Goal: Information Seeking & Learning: Learn about a topic

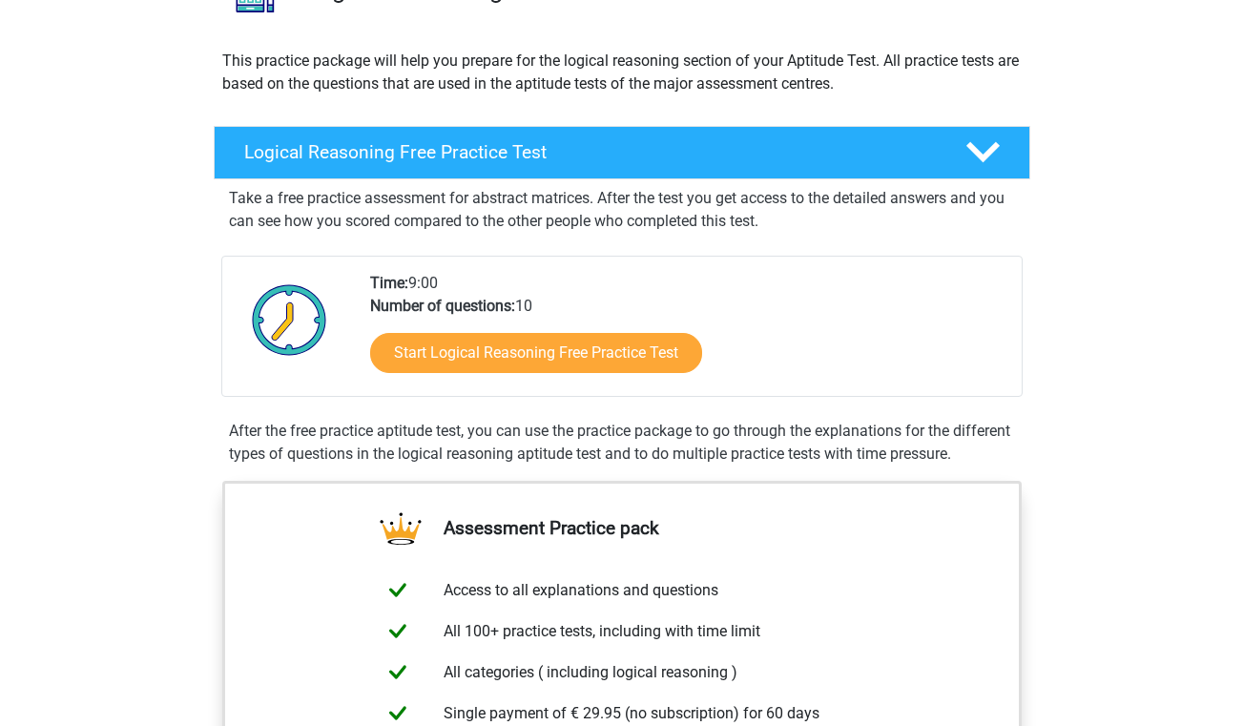
scroll to position [194, 0]
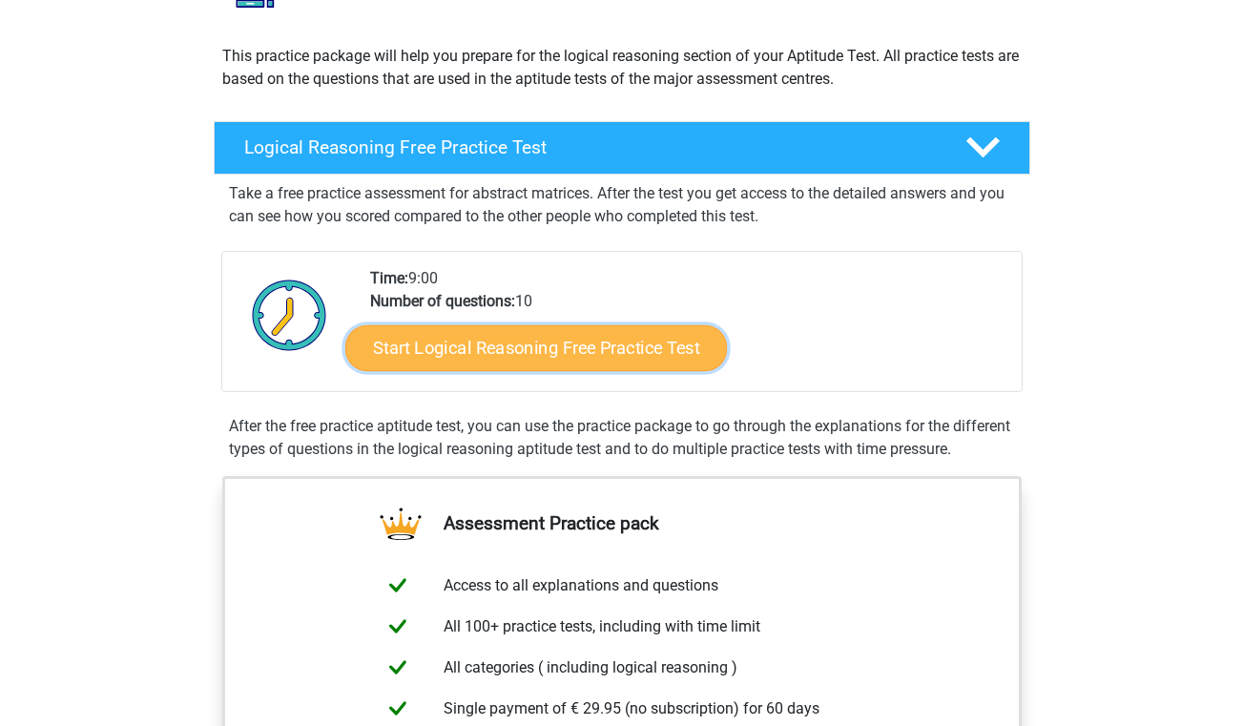
click at [507, 364] on link "Start Logical Reasoning Free Practice Test" at bounding box center [536, 347] width 382 height 46
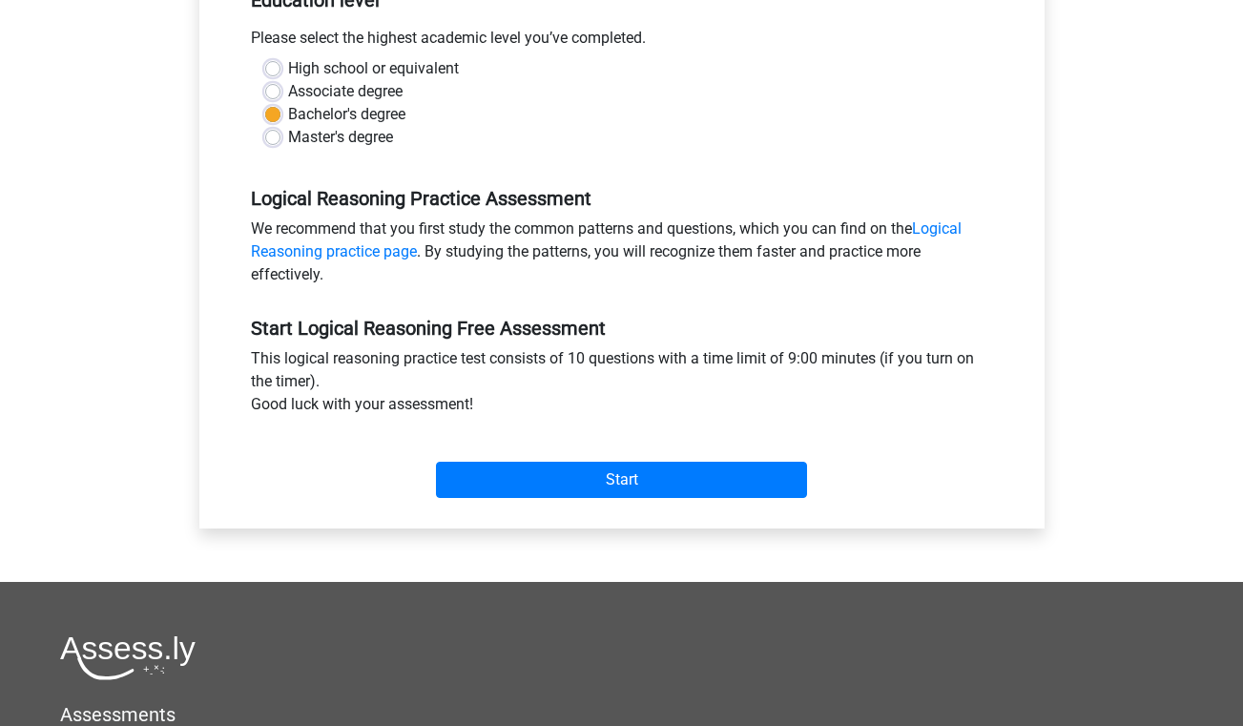
scroll to position [424, 0]
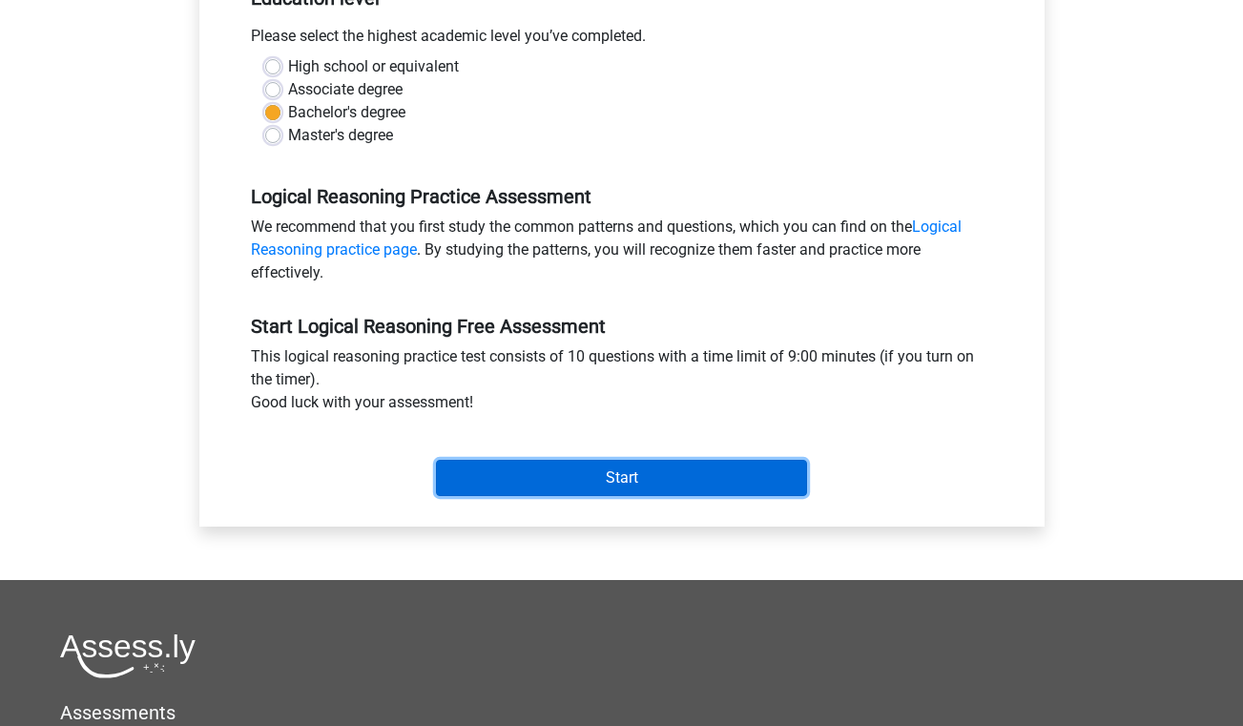
click at [514, 478] on input "Start" at bounding box center [621, 478] width 371 height 36
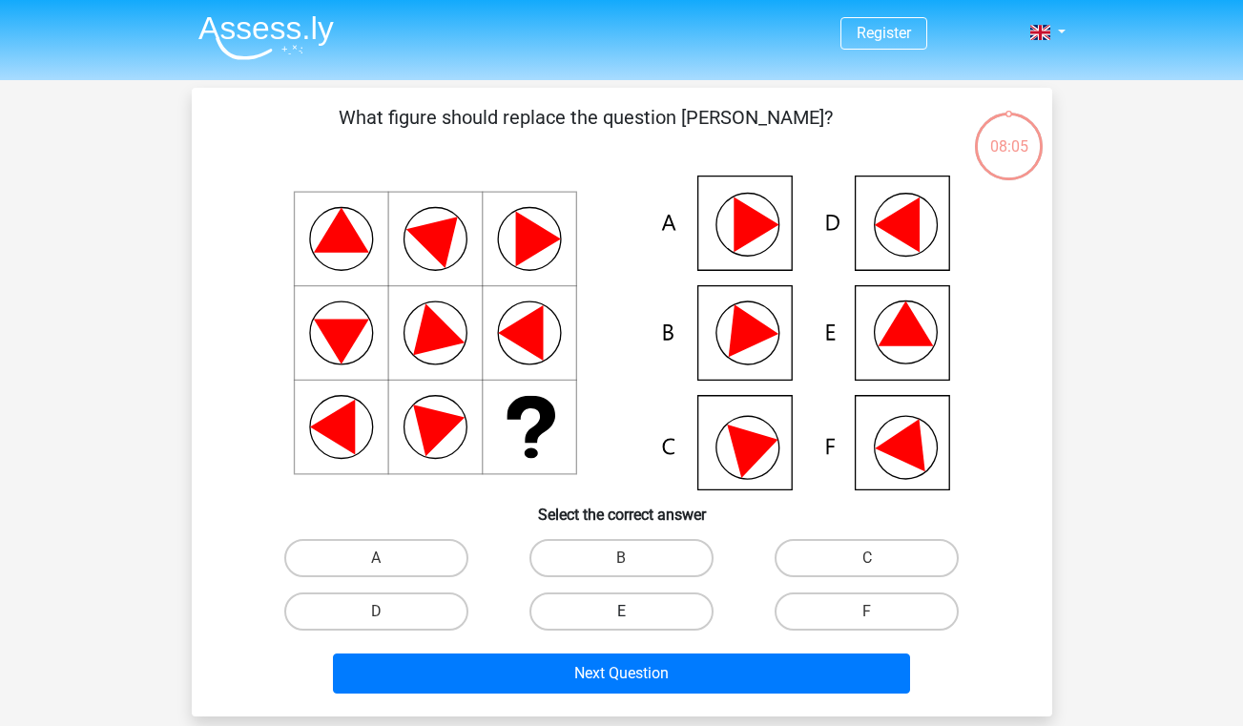
click at [664, 616] on label "E" at bounding box center [622, 612] width 184 height 38
click at [634, 616] on input "E" at bounding box center [627, 618] width 12 height 12
radio input "true"
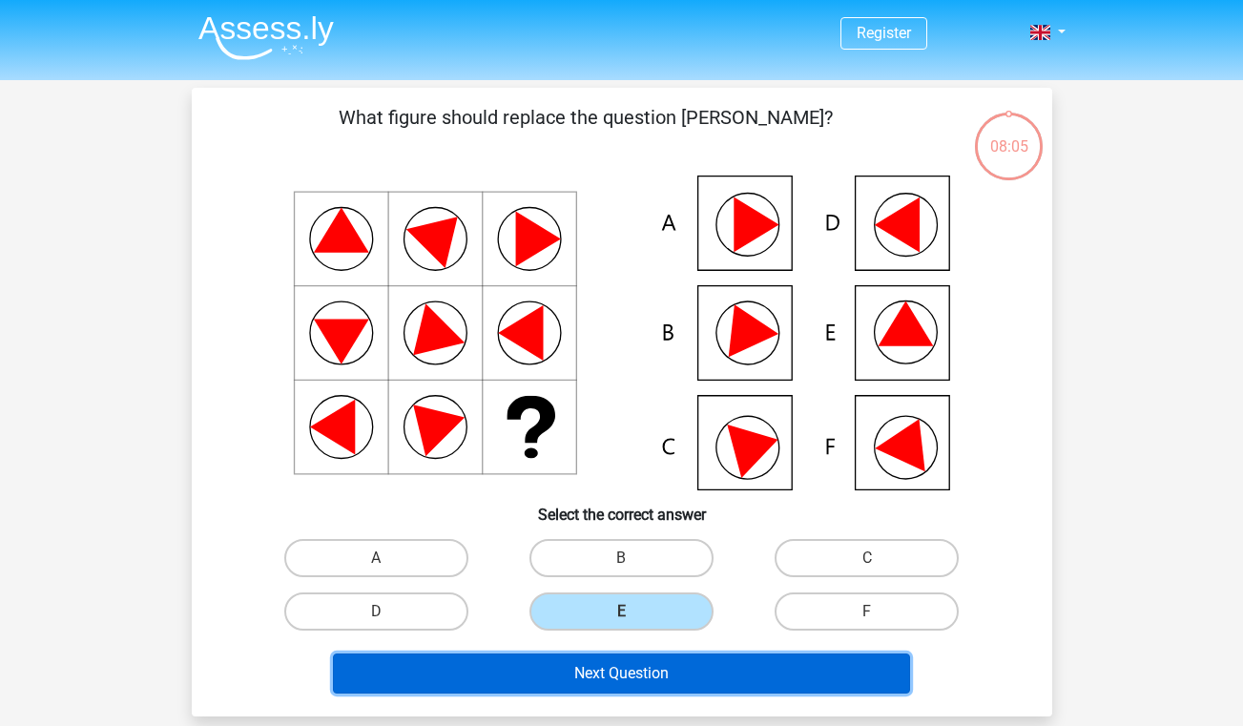
click at [646, 668] on button "Next Question" at bounding box center [621, 674] width 577 height 40
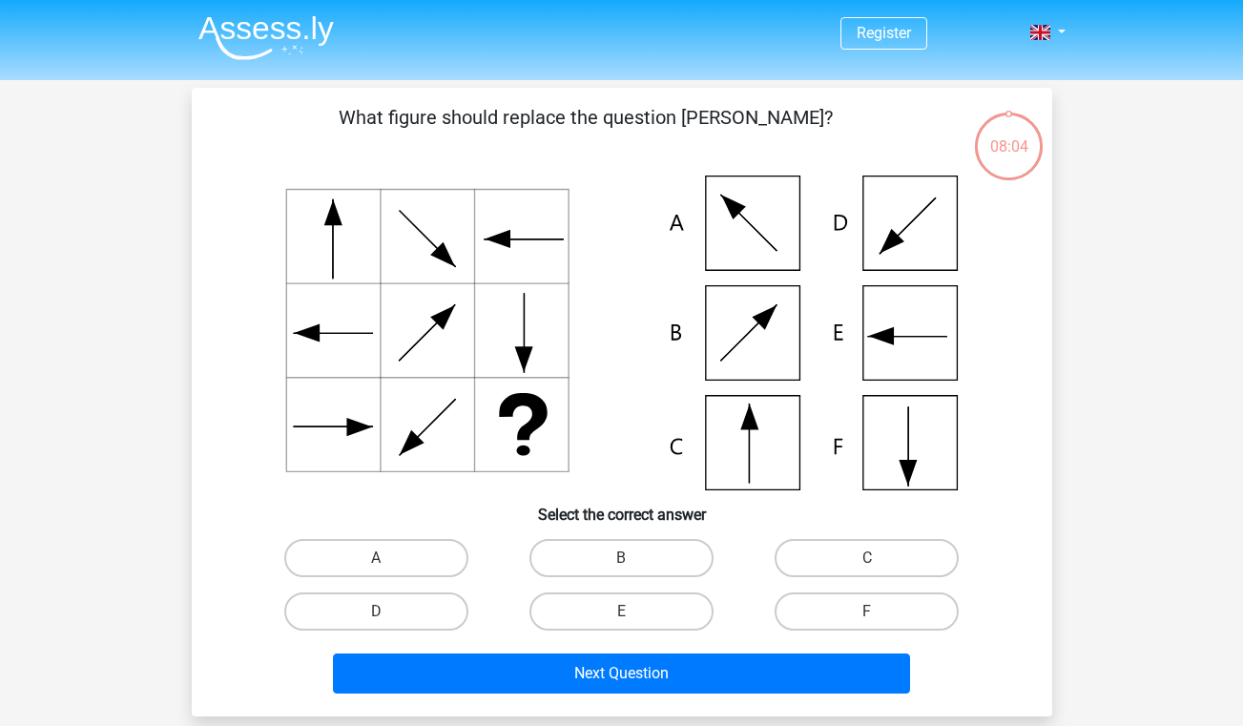
scroll to position [88, 0]
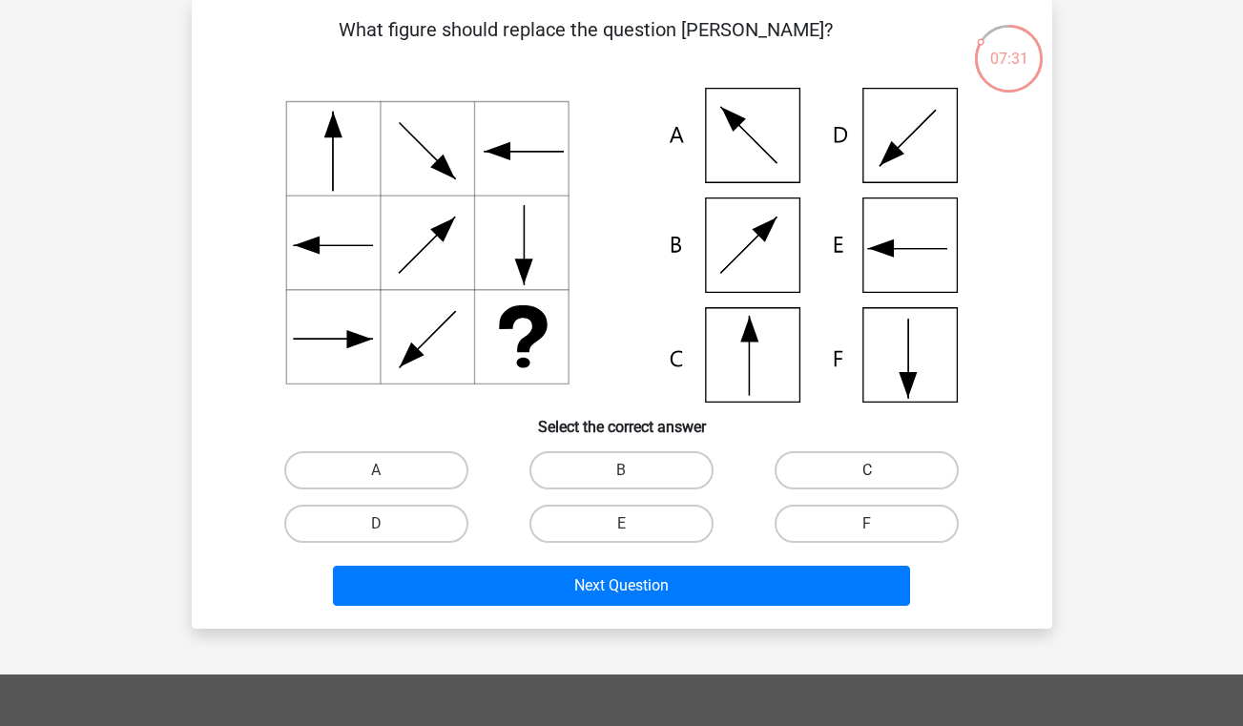
click at [885, 470] on label "C" at bounding box center [867, 470] width 184 height 38
click at [880, 470] on input "C" at bounding box center [873, 476] width 12 height 12
radio input "true"
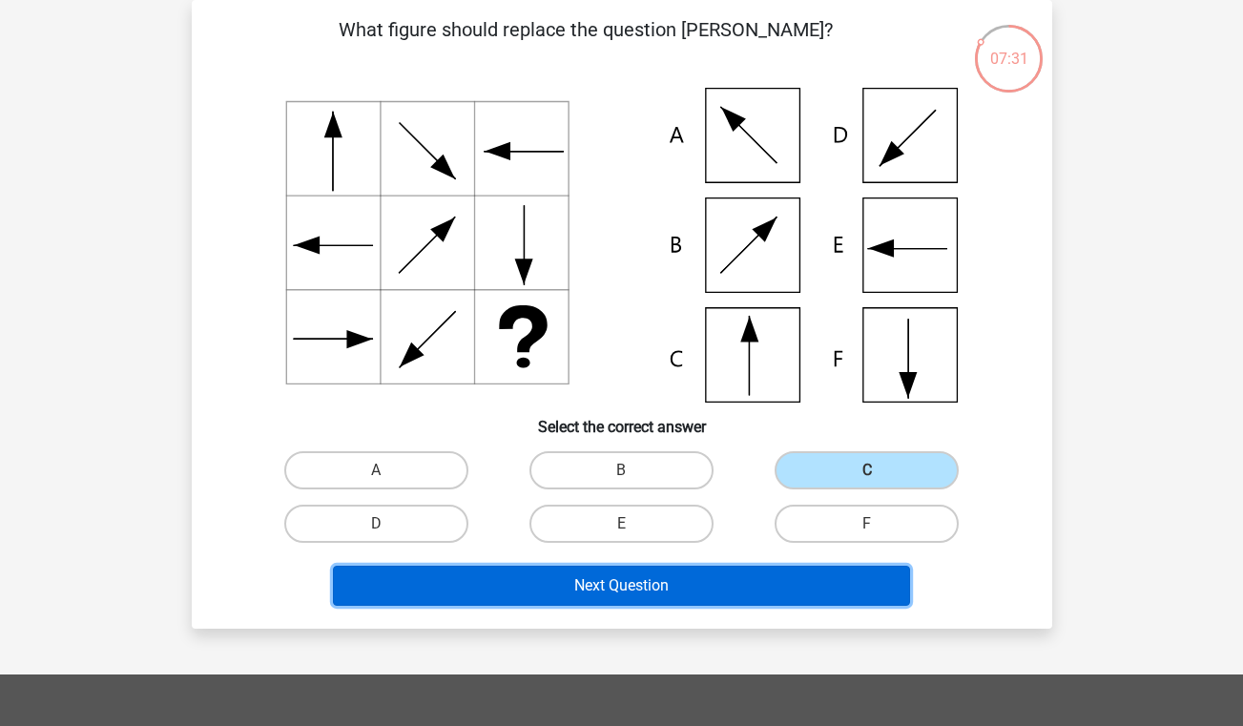
click at [748, 593] on button "Next Question" at bounding box center [621, 586] width 577 height 40
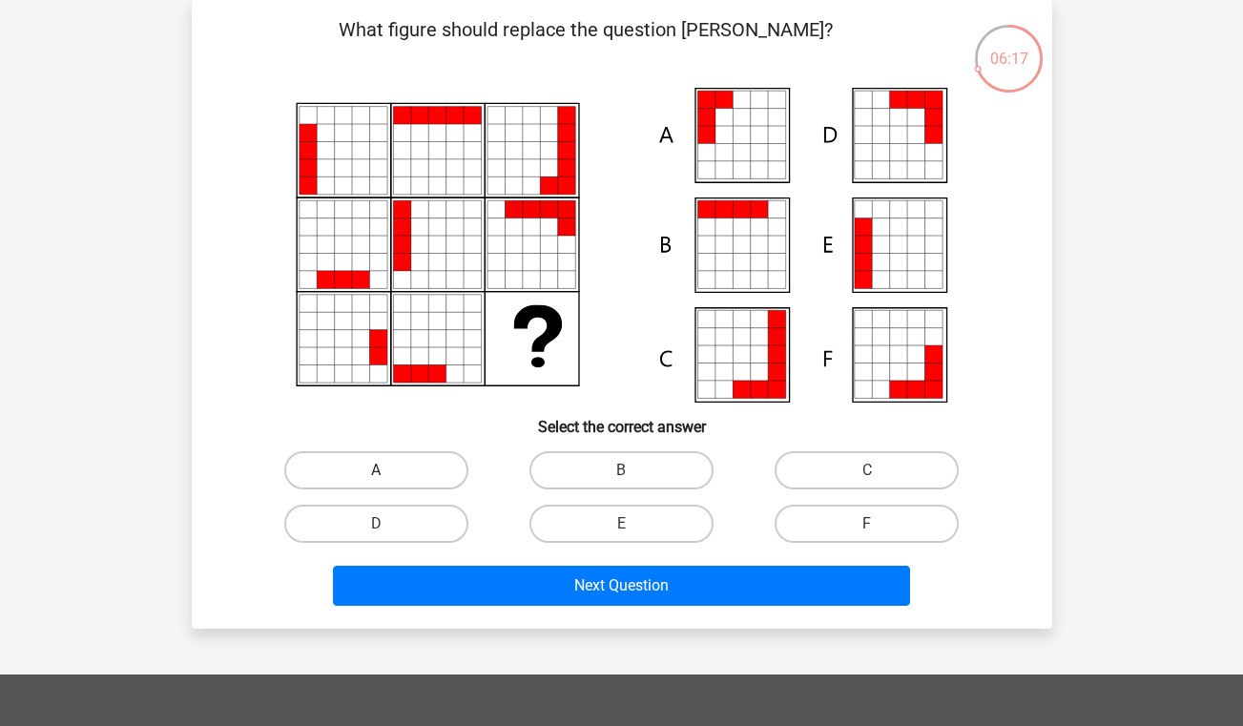
click at [427, 472] on label "A" at bounding box center [376, 470] width 184 height 38
click at [388, 472] on input "A" at bounding box center [382, 476] width 12 height 12
radio input "true"
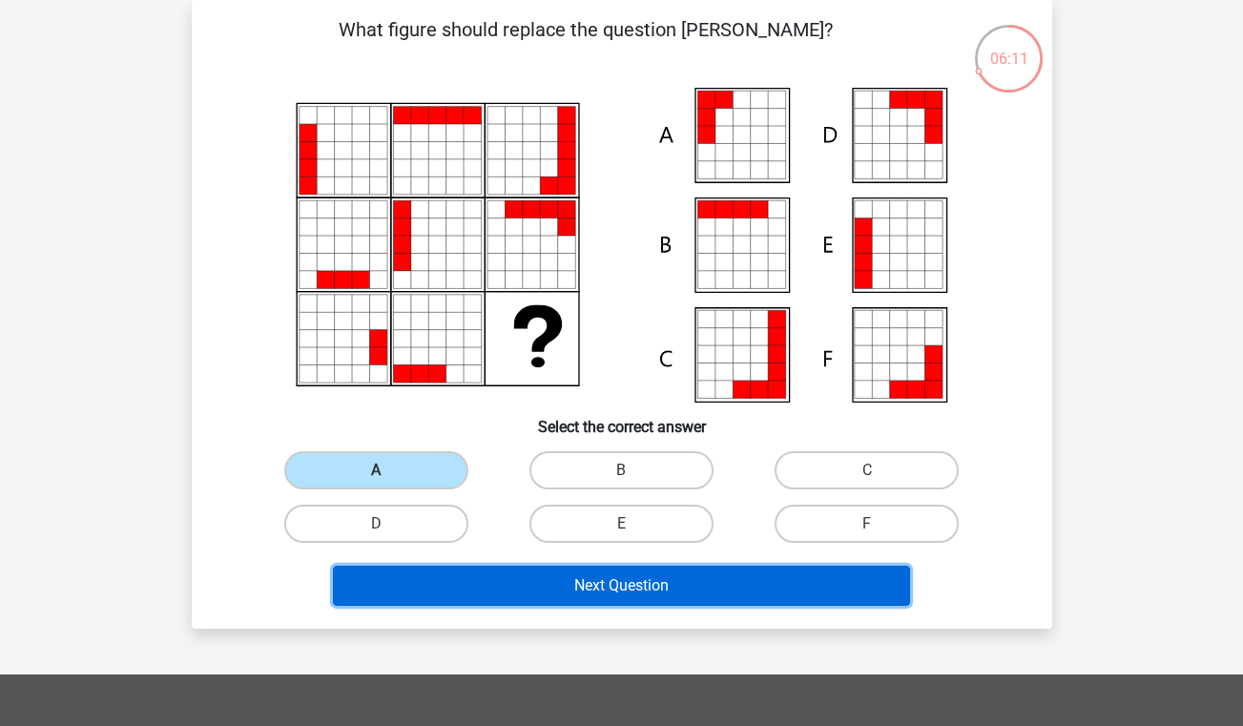
click at [520, 588] on button "Next Question" at bounding box center [621, 586] width 577 height 40
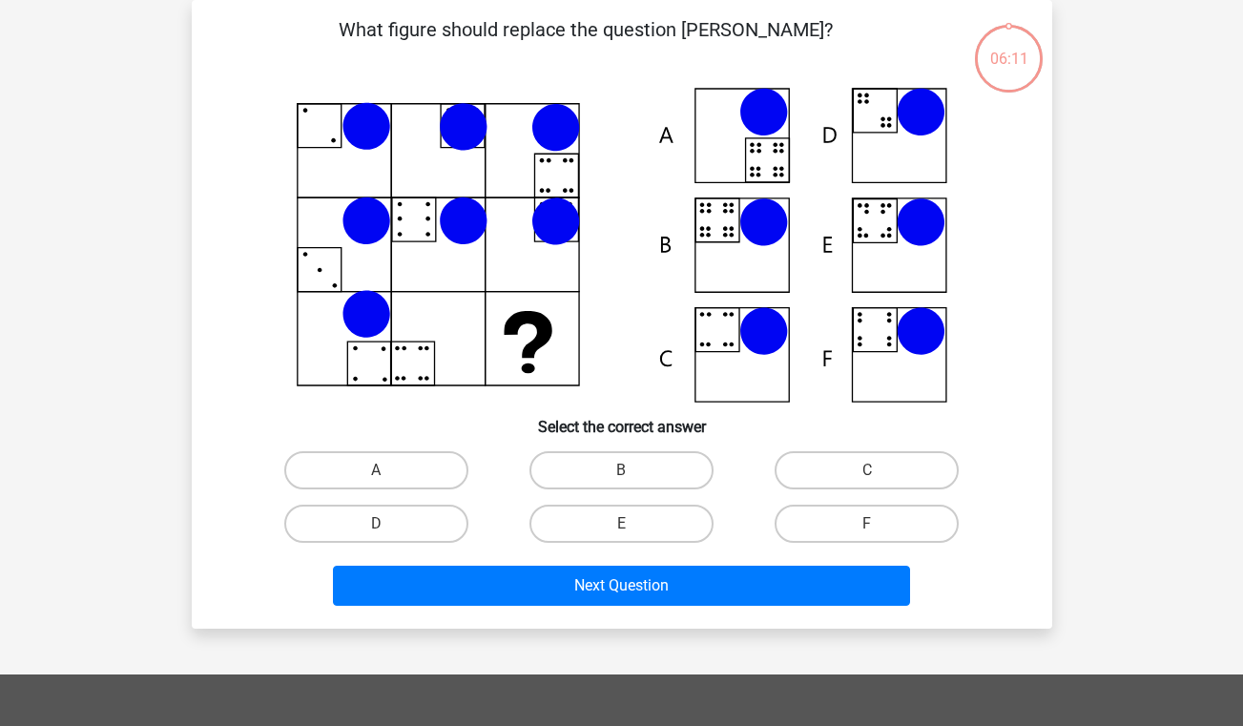
scroll to position [97, 0]
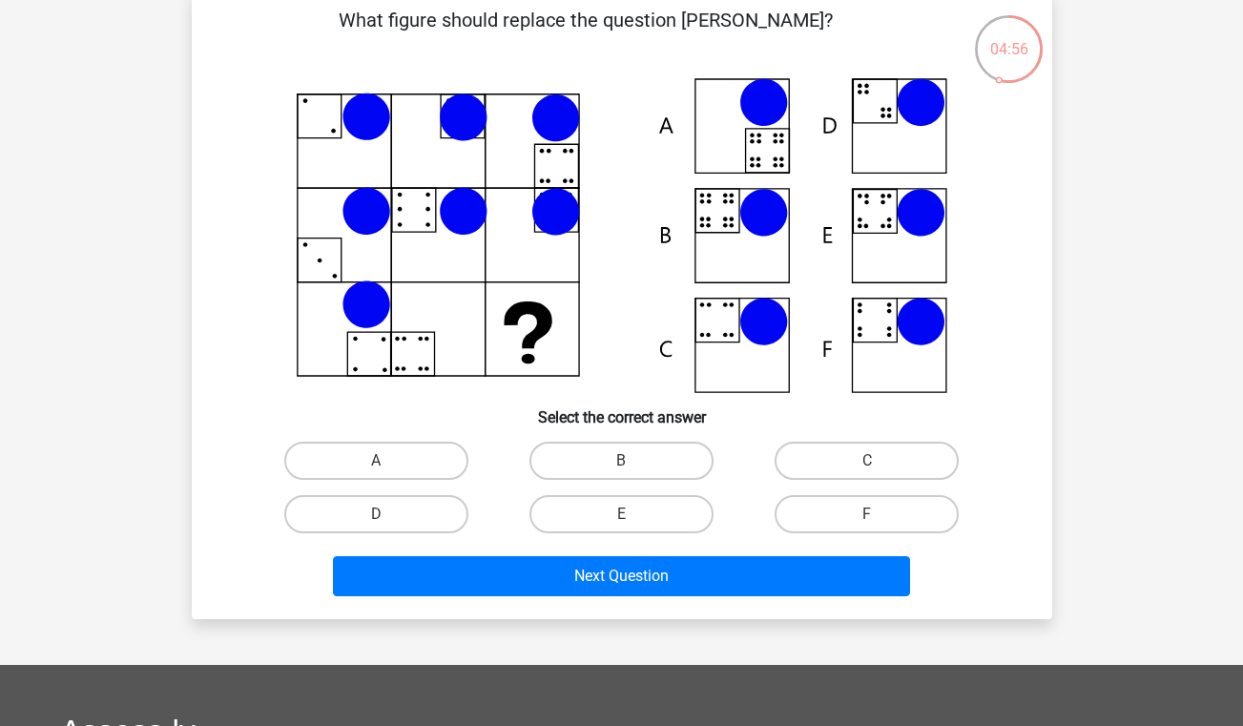
click at [632, 464] on input "B" at bounding box center [627, 467] width 12 height 12
radio input "true"
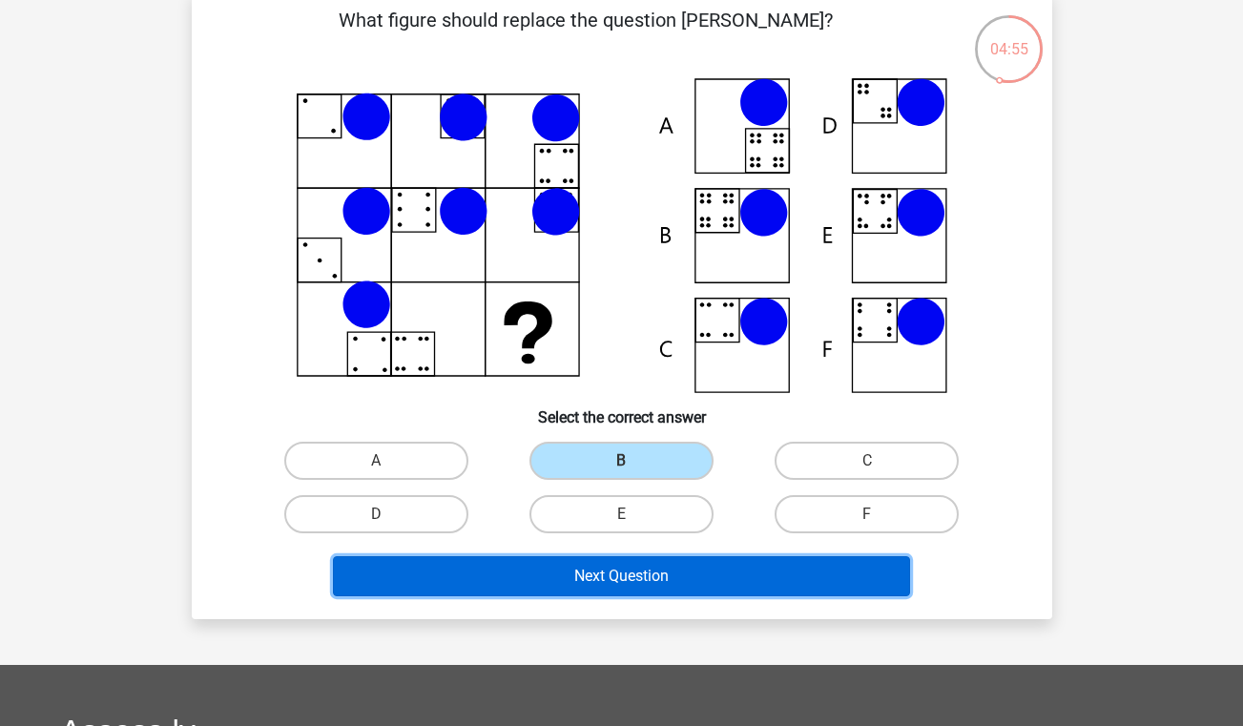
click at [638, 579] on button "Next Question" at bounding box center [621, 576] width 577 height 40
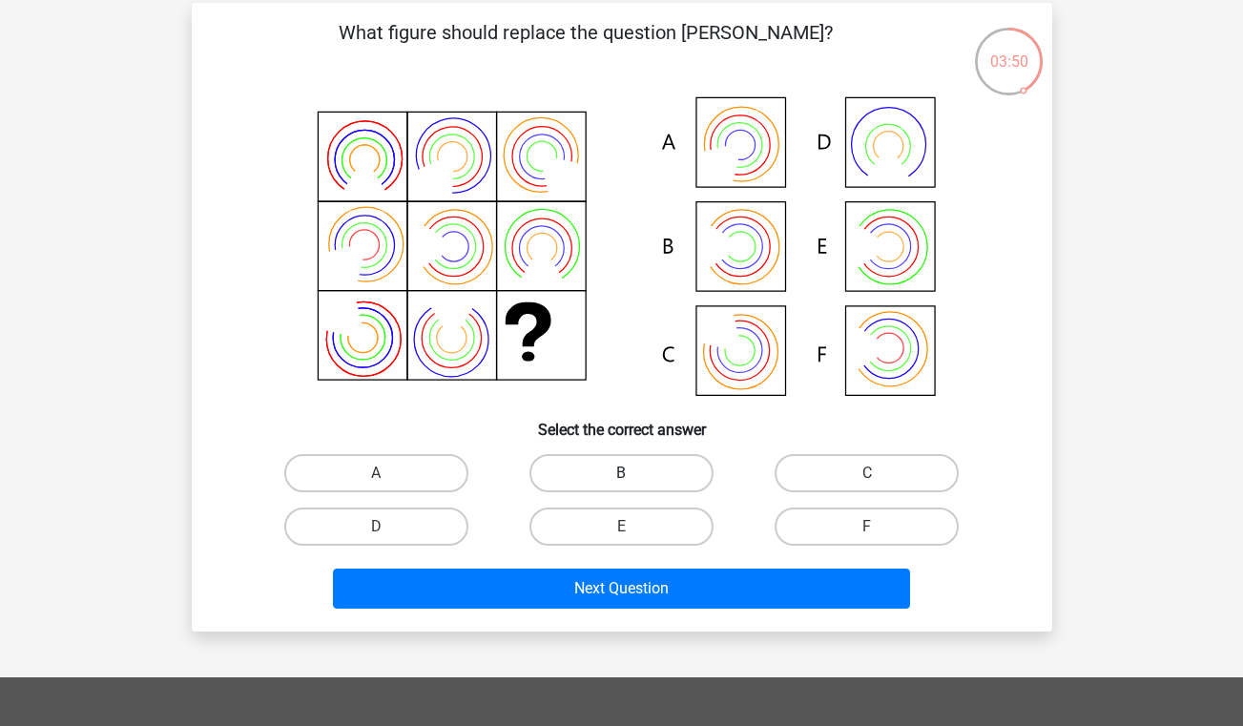
scroll to position [76, 0]
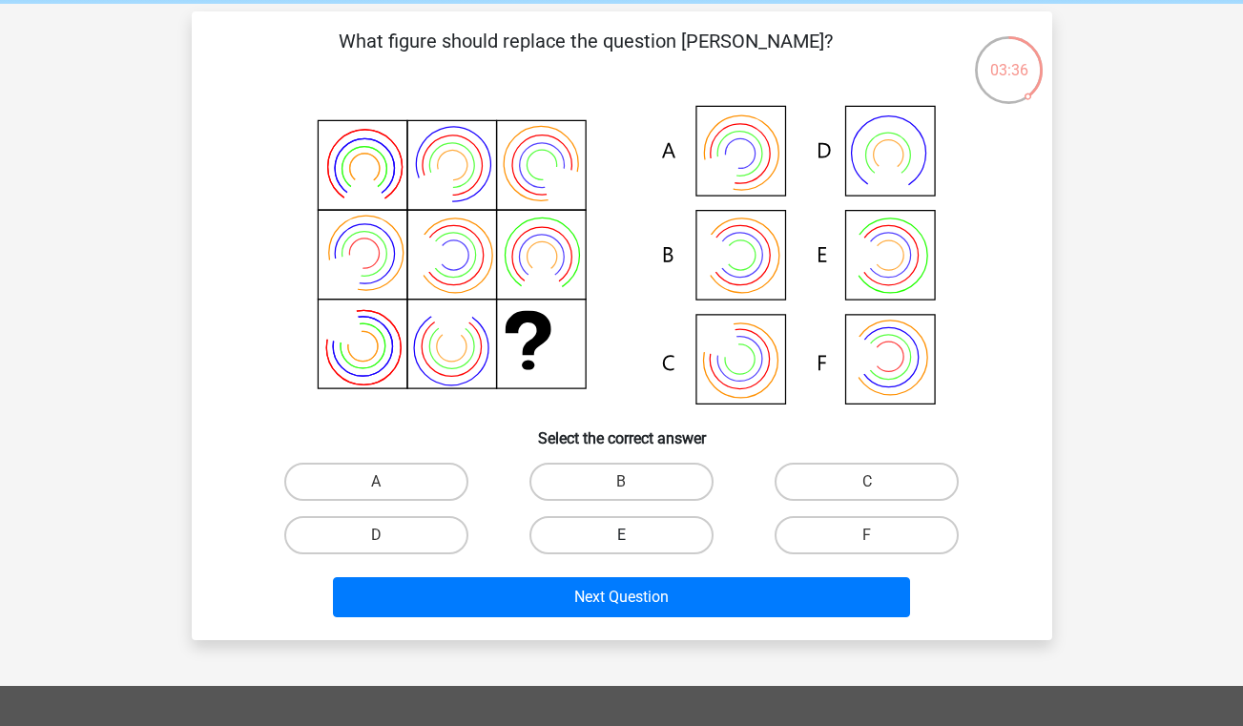
click at [637, 536] on label "E" at bounding box center [622, 535] width 184 height 38
click at [634, 536] on input "E" at bounding box center [627, 541] width 12 height 12
radio input "true"
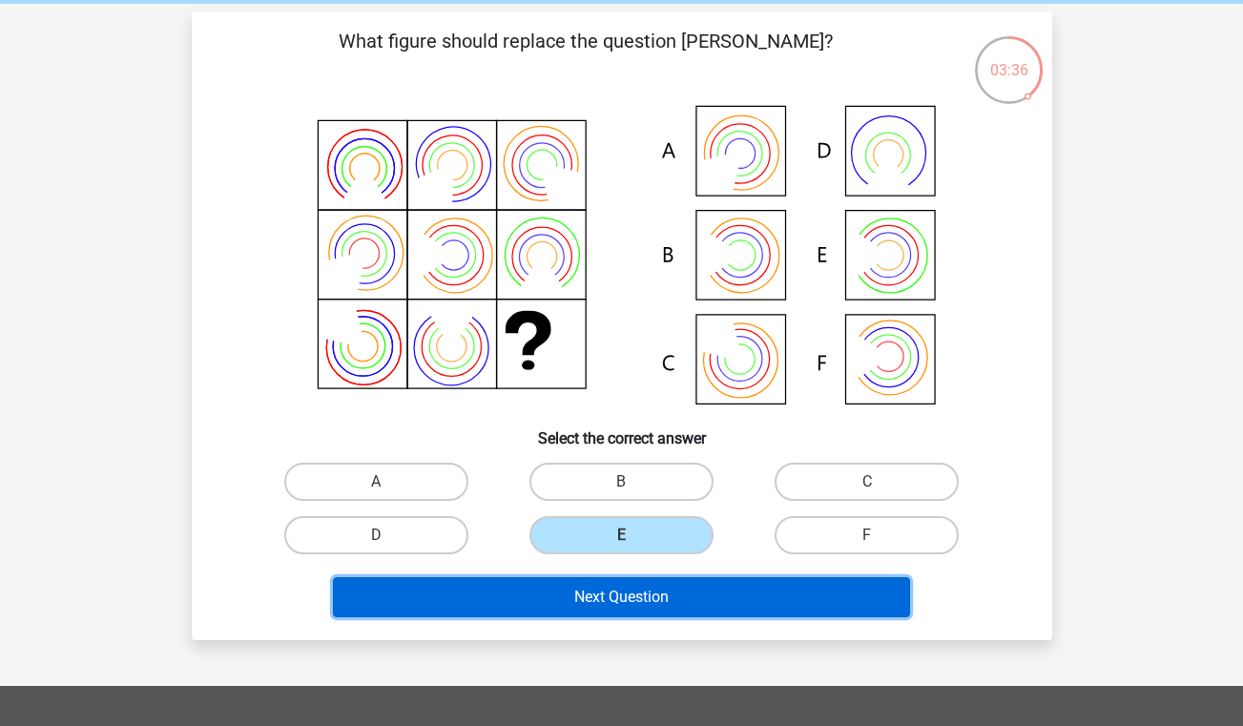
click at [646, 591] on button "Next Question" at bounding box center [621, 597] width 577 height 40
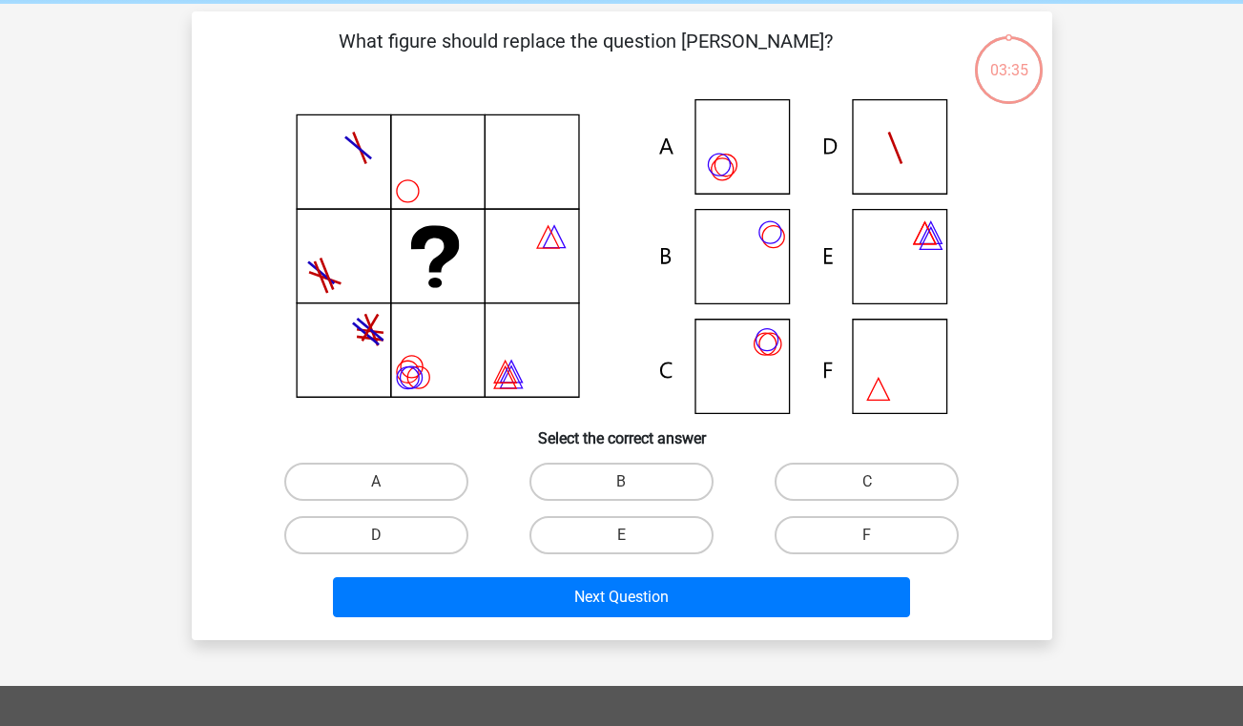
scroll to position [88, 0]
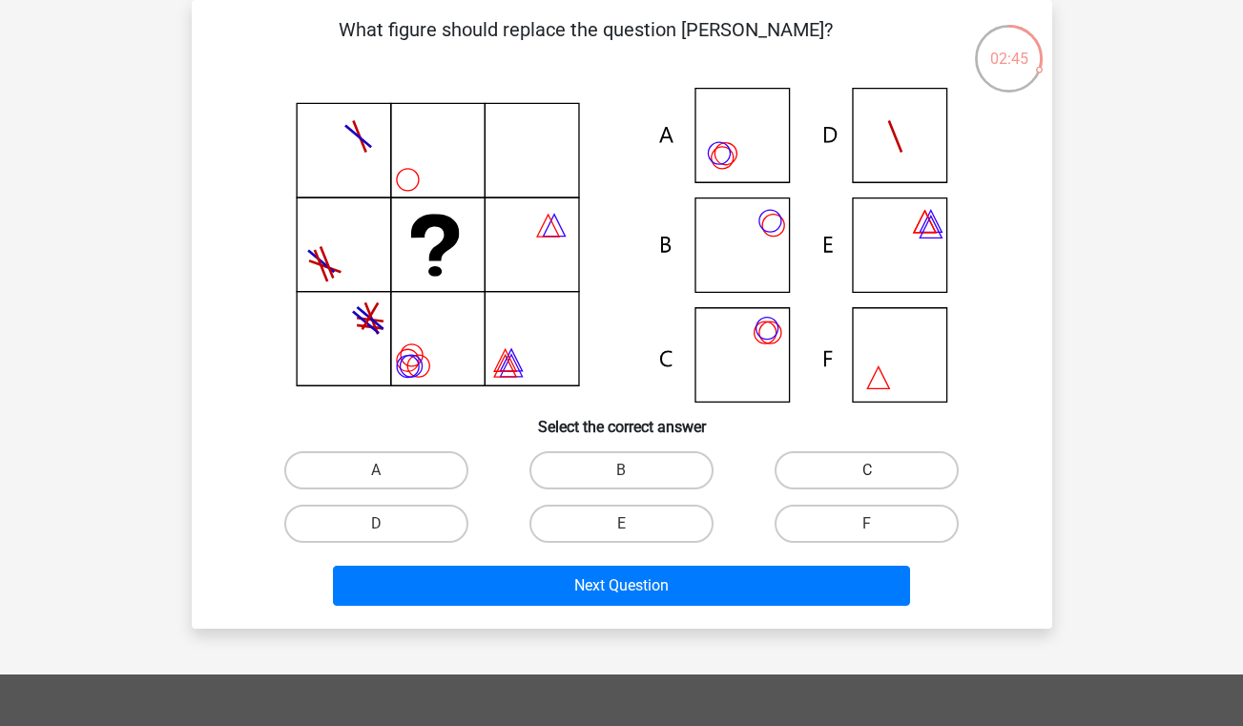
click at [911, 474] on label "C" at bounding box center [867, 470] width 184 height 38
click at [880, 474] on input "C" at bounding box center [873, 476] width 12 height 12
radio input "true"
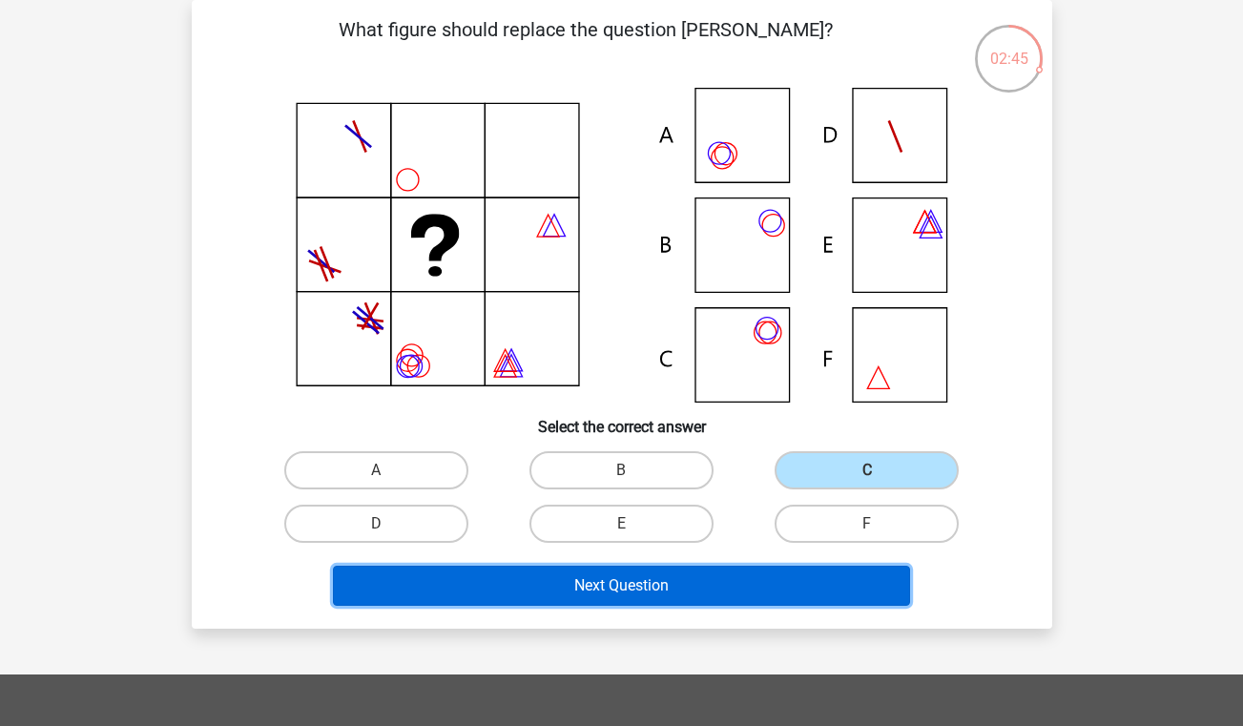
click at [764, 585] on button "Next Question" at bounding box center [621, 586] width 577 height 40
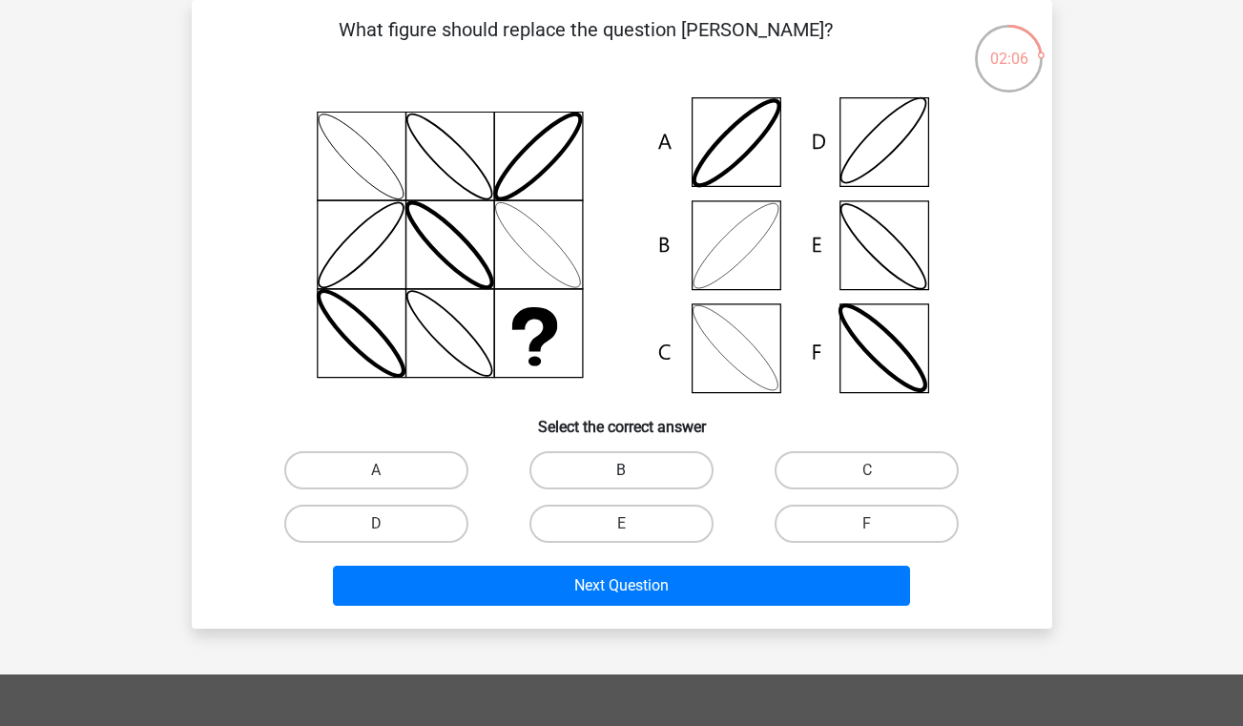
click at [612, 475] on label "B" at bounding box center [622, 470] width 184 height 38
click at [621, 475] on input "B" at bounding box center [627, 476] width 12 height 12
radio input "true"
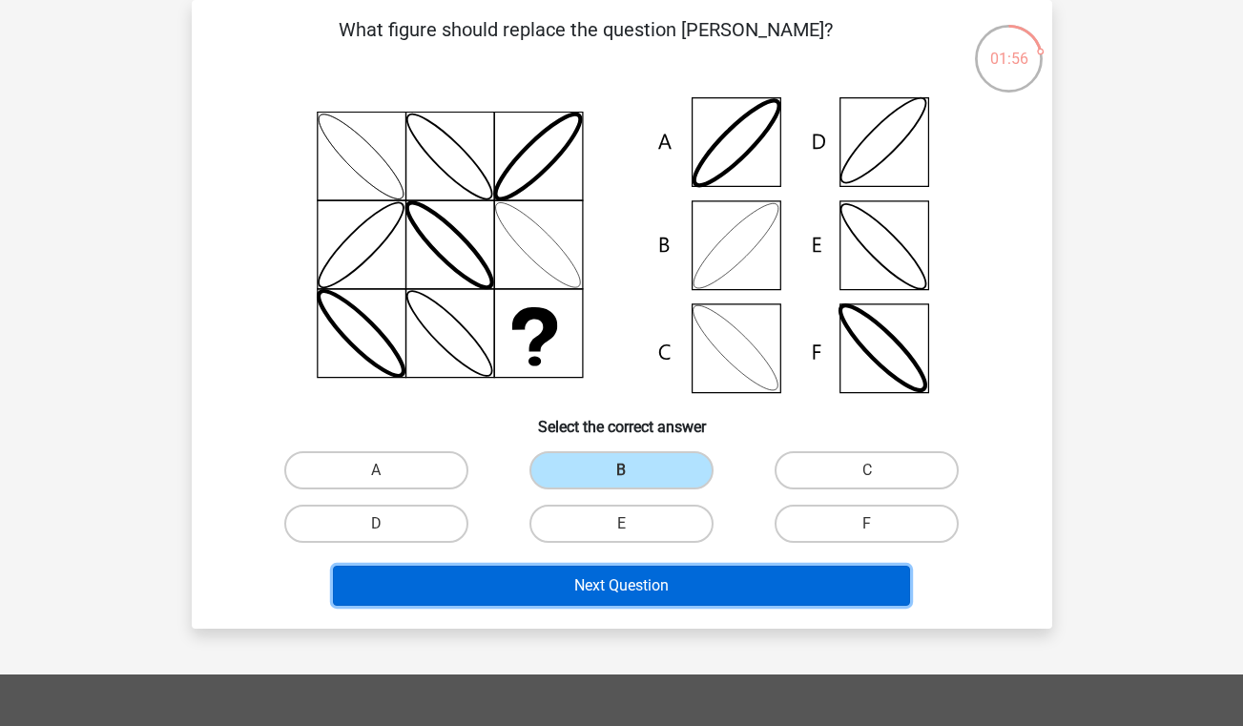
click at [630, 580] on button "Next Question" at bounding box center [621, 586] width 577 height 40
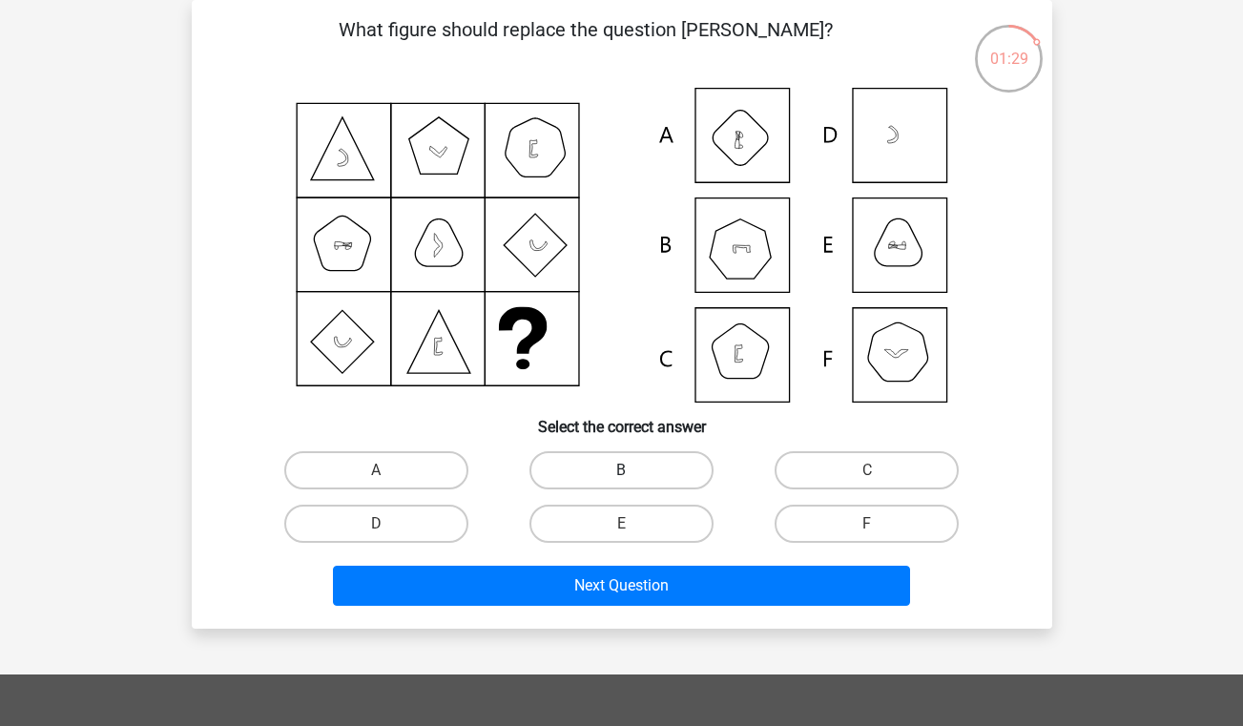
click at [663, 464] on label "B" at bounding box center [622, 470] width 184 height 38
click at [634, 470] on input "B" at bounding box center [627, 476] width 12 height 12
radio input "true"
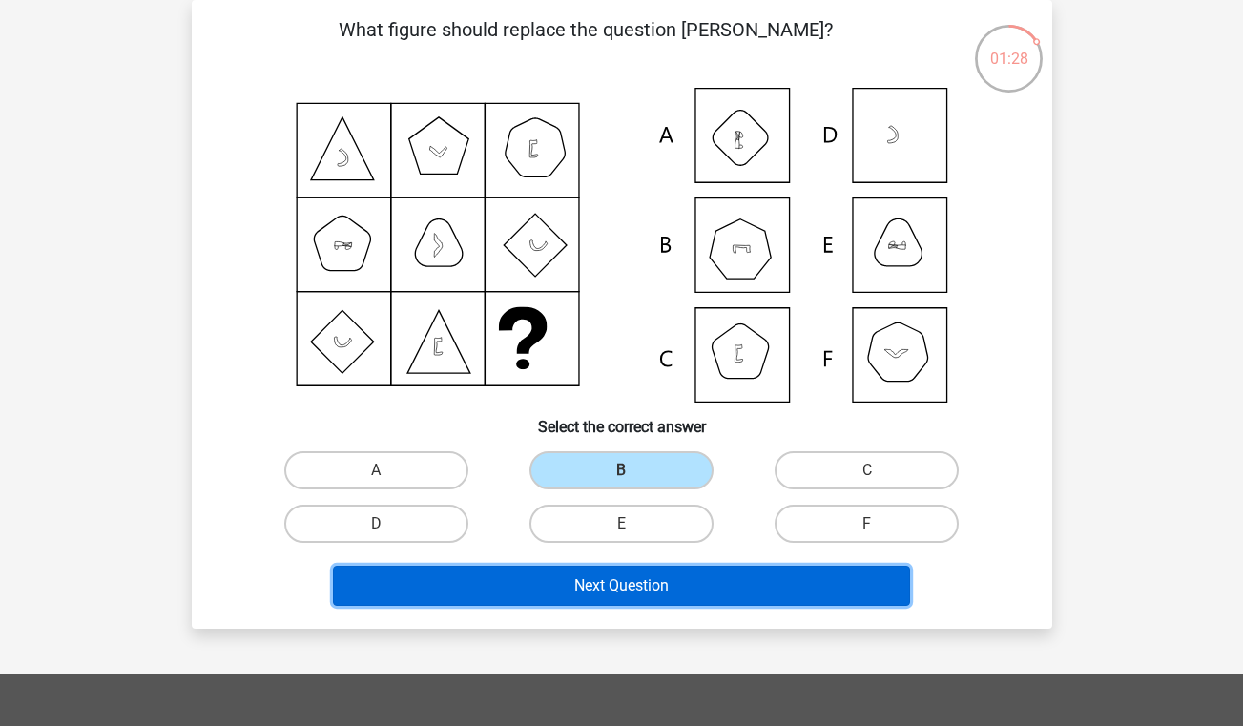
click at [647, 583] on button "Next Question" at bounding box center [621, 586] width 577 height 40
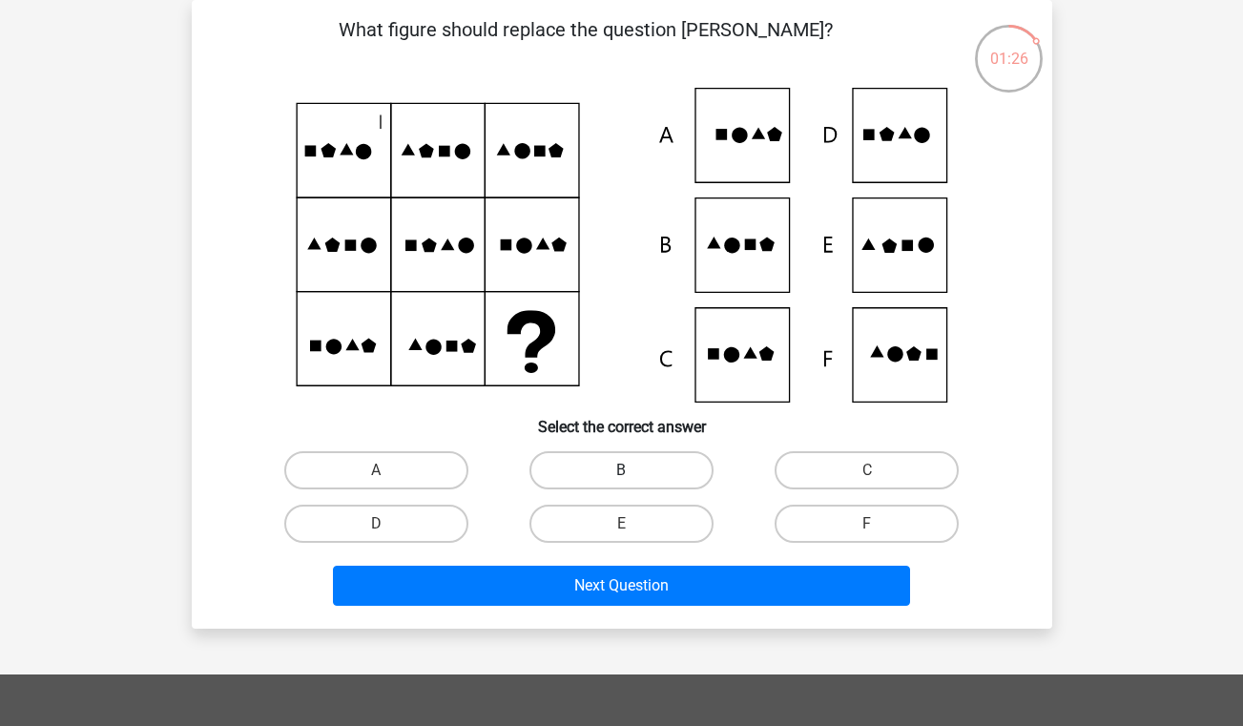
scroll to position [74, 0]
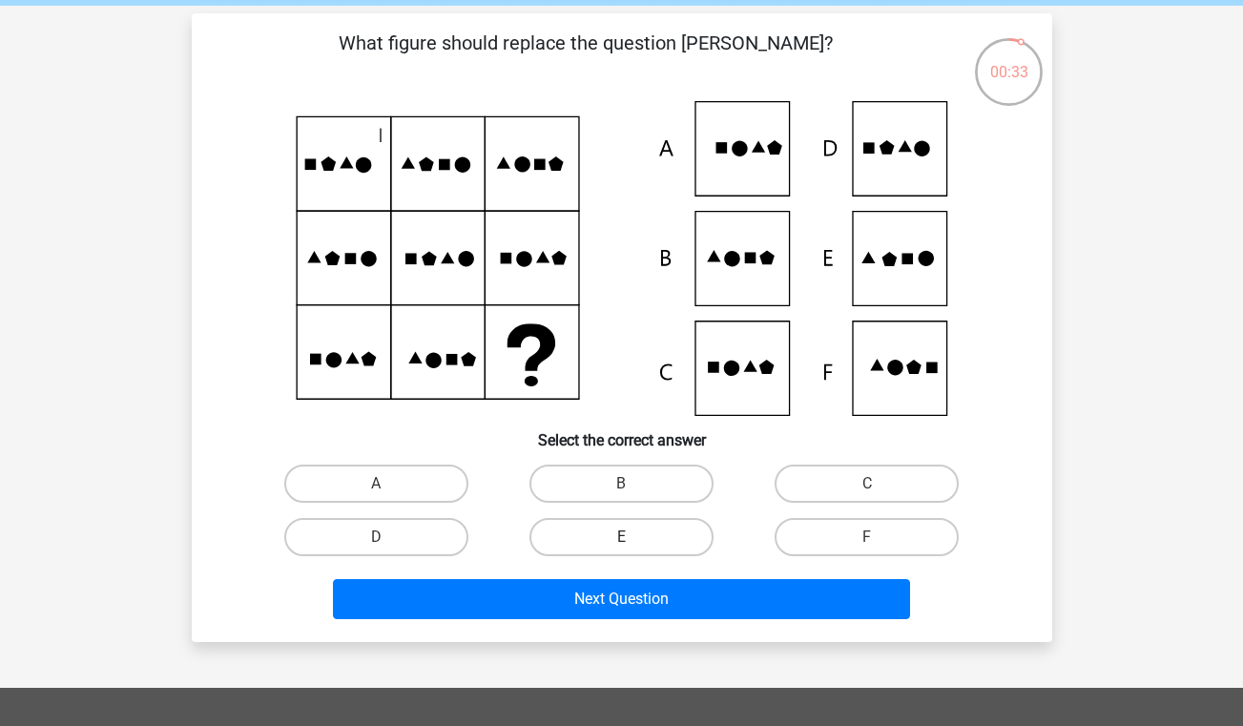
click at [616, 550] on label "E" at bounding box center [622, 537] width 184 height 38
click at [621, 550] on input "E" at bounding box center [627, 543] width 12 height 12
radio input "true"
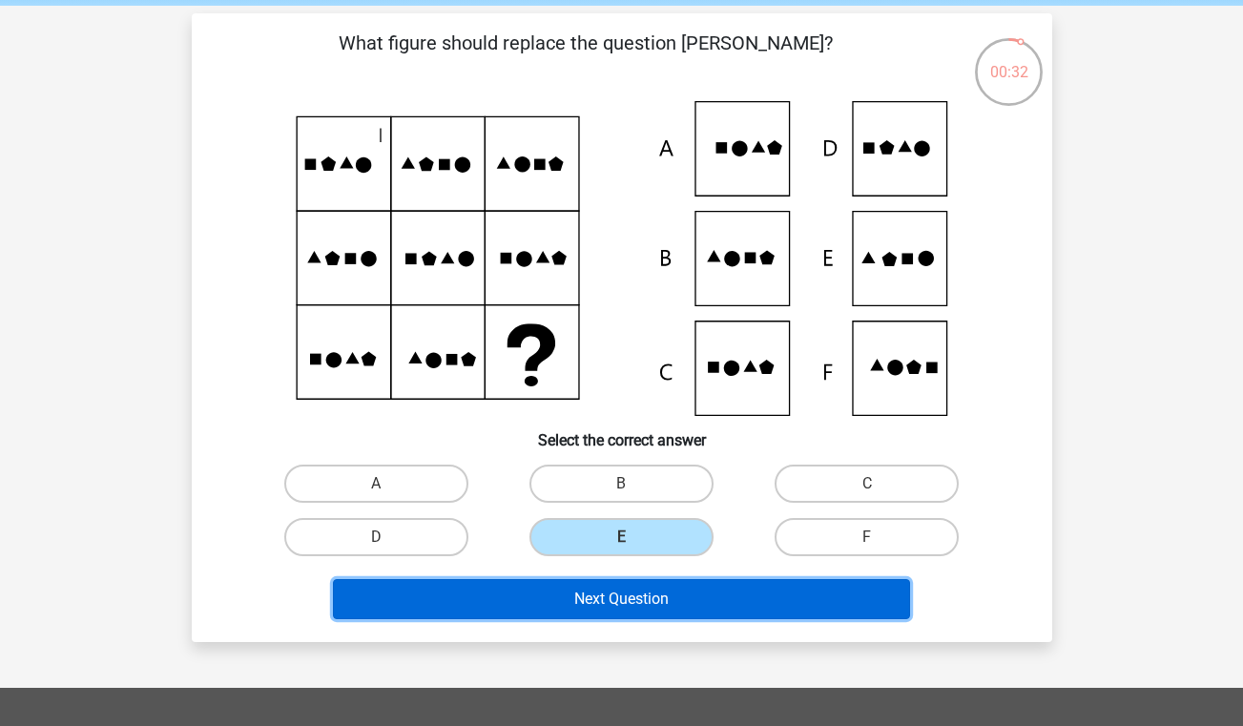
click at [629, 608] on button "Next Question" at bounding box center [621, 599] width 577 height 40
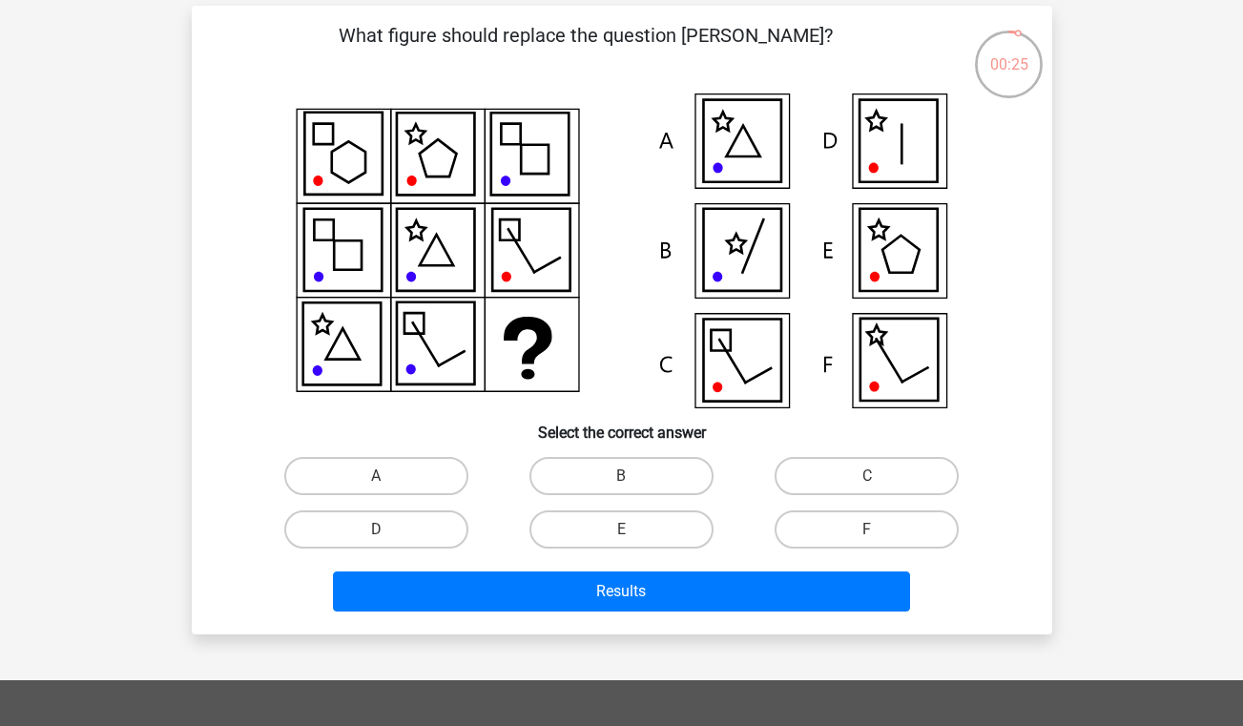
scroll to position [79, 0]
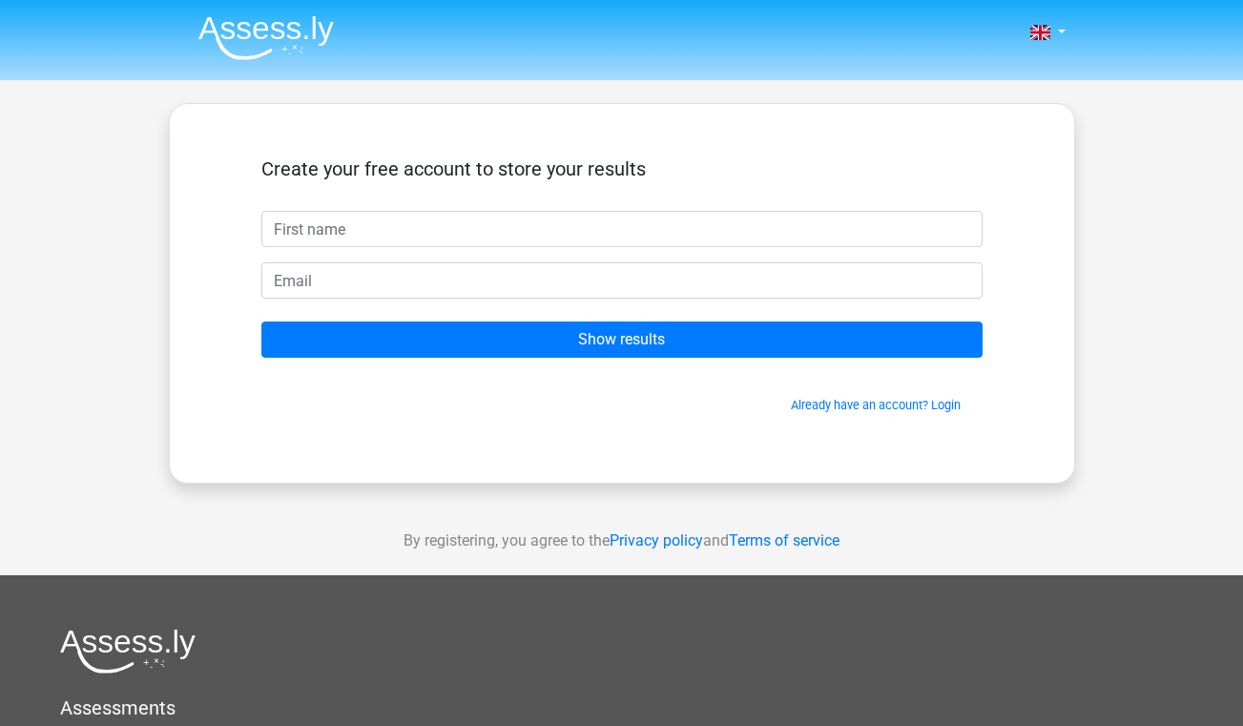
scroll to position [1, 0]
